Goal: Information Seeking & Learning: Learn about a topic

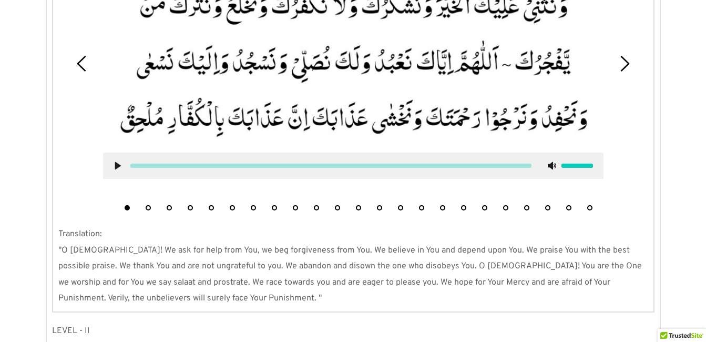
scroll to position [1170, 0]
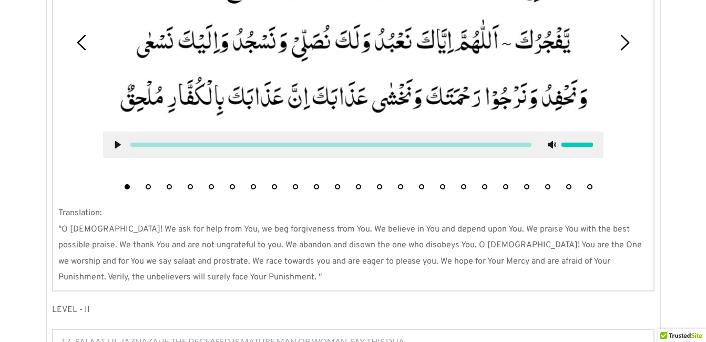
click at [547, 184] on button "21" at bounding box center [547, 186] width 5 height 5
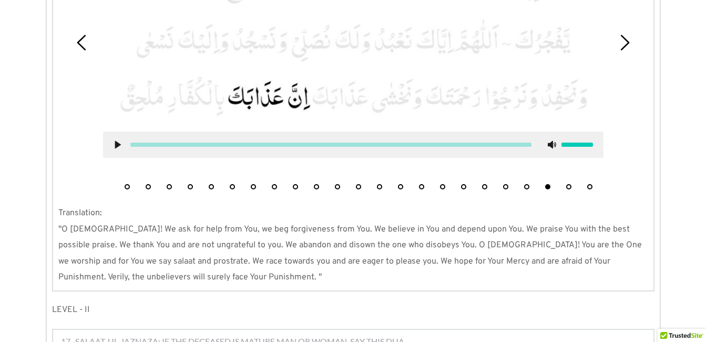
click at [527, 184] on button "20" at bounding box center [526, 186] width 5 height 5
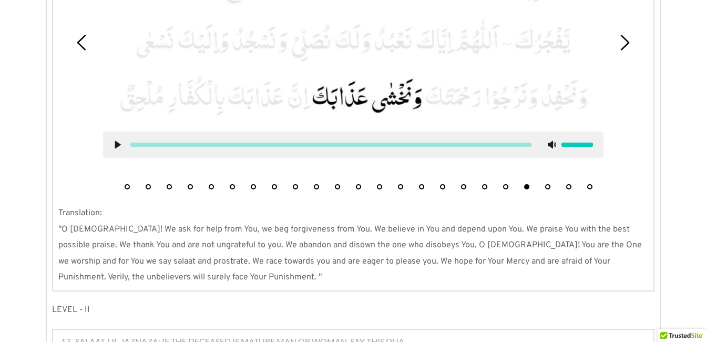
scroll to position [1056, 0]
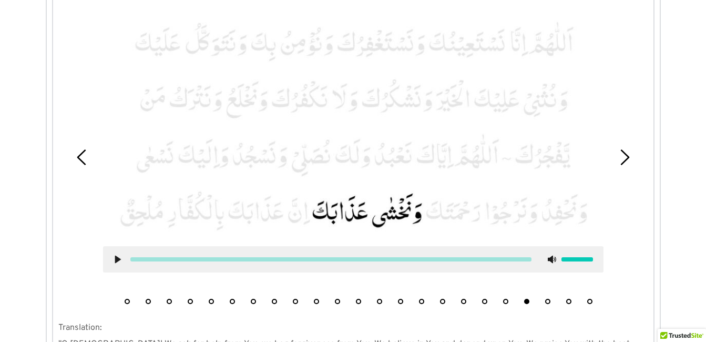
click at [548, 298] on button "21" at bounding box center [547, 300] width 5 height 5
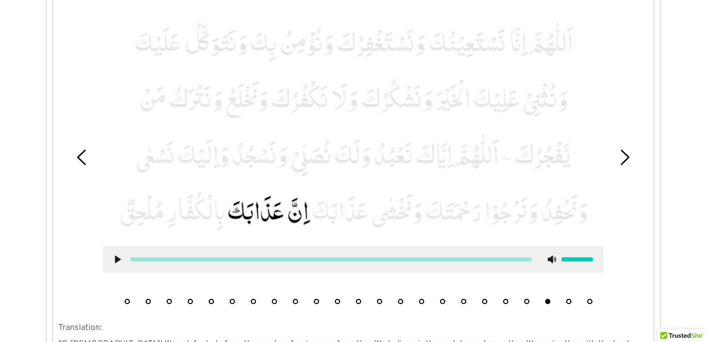
click at [117, 255] on use at bounding box center [118, 259] width 6 height 8
click at [117, 255] on icon at bounding box center [118, 259] width 8 height 8
click at [116, 255] on use at bounding box center [118, 259] width 6 height 8
click at [209, 209] on picture at bounding box center [353, 127] width 500 height 218
click at [117, 246] on div at bounding box center [353, 259] width 500 height 26
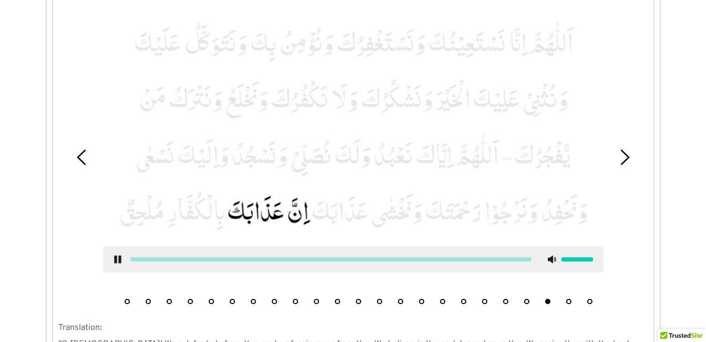
click at [117, 255] on use at bounding box center [117, 259] width 7 height 8
click at [568, 298] on button "22" at bounding box center [568, 300] width 5 height 5
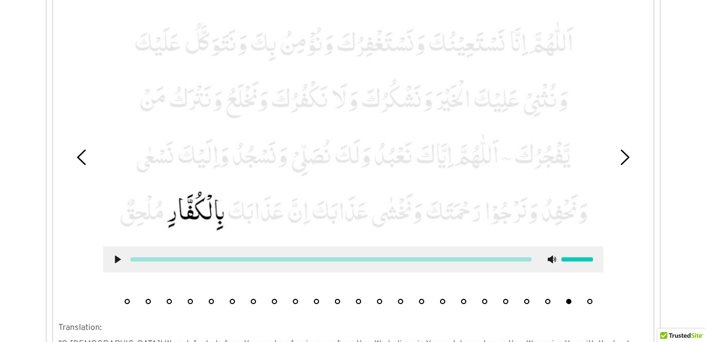
click at [119, 255] on icon at bounding box center [118, 259] width 8 height 8
click at [114, 255] on icon at bounding box center [118, 259] width 8 height 8
click at [591, 298] on button "23" at bounding box center [589, 300] width 5 height 5
click at [114, 255] on icon at bounding box center [118, 259] width 8 height 8
click at [117, 255] on icon at bounding box center [118, 259] width 8 height 8
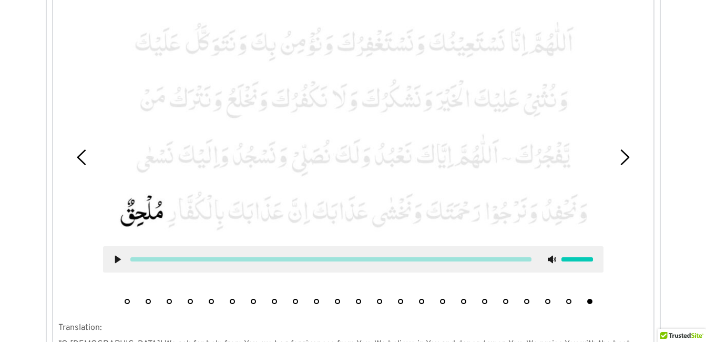
click at [125, 298] on button "1" at bounding box center [127, 300] width 5 height 5
